Goal: Navigation & Orientation: Go to known website

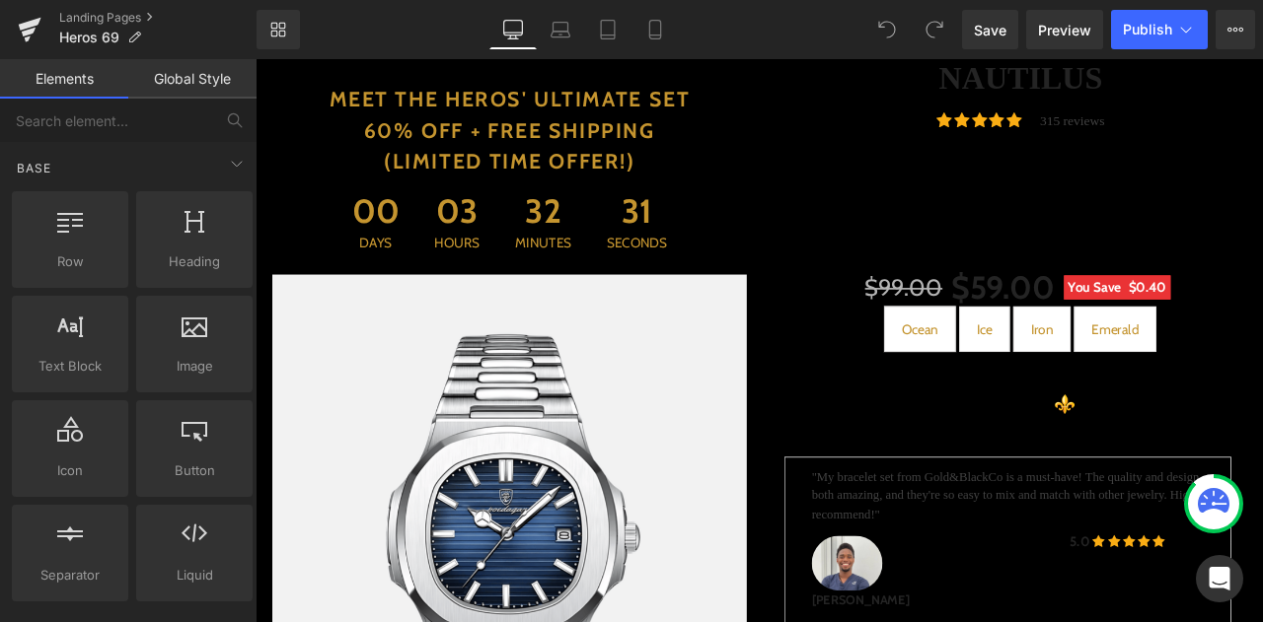
drag, startPoint x: 1445, startPoint y: 96, endPoint x: 923, endPoint y: 64, distance: 522.8
